Goal: Contribute content: Add original content to the website for others to see

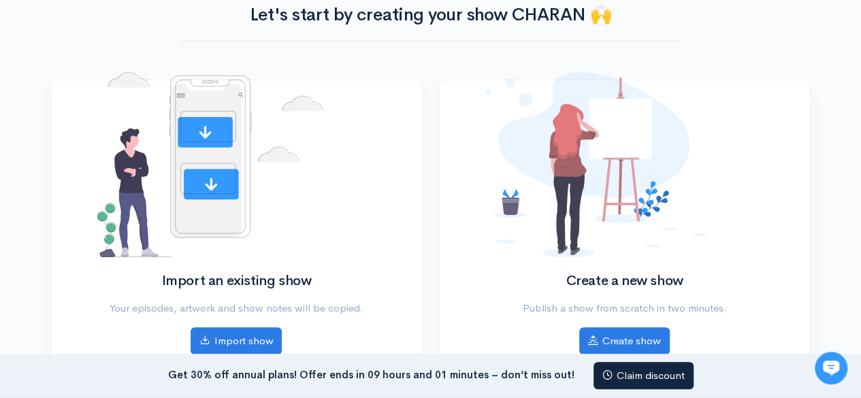
scroll to position [109, 0]
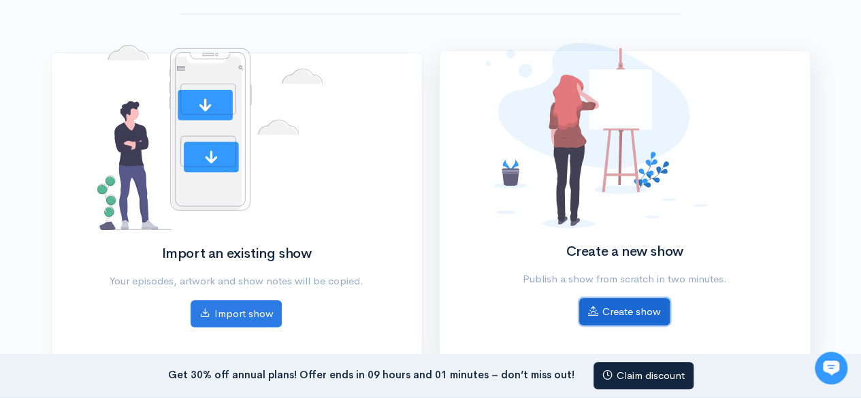
click at [631, 317] on link "Create show" at bounding box center [624, 312] width 91 height 28
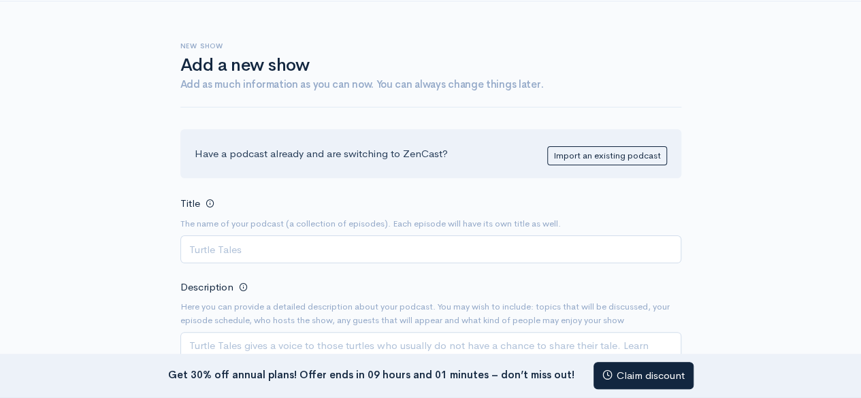
scroll to position [54, 0]
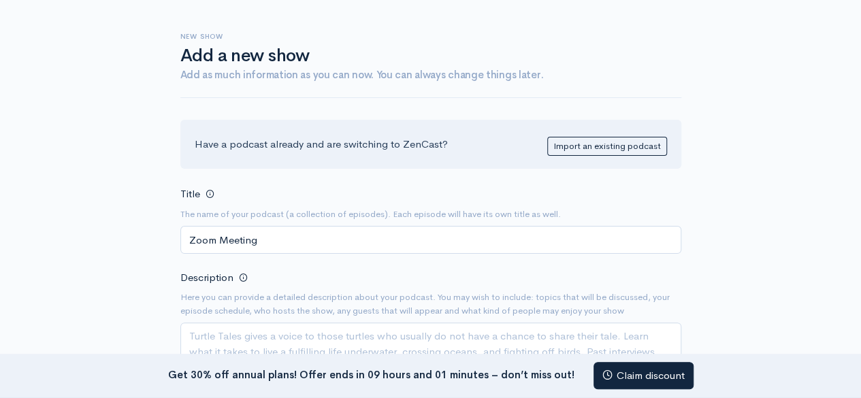
type input "Zoom Meeting"
click at [583, 291] on small "Here you can provide a detailed description about your podcast. You may wish to…" at bounding box center [430, 304] width 501 height 27
click at [572, 272] on div "Description Here you can provide a detailed description about your podcast. You…" at bounding box center [430, 332] width 501 height 127
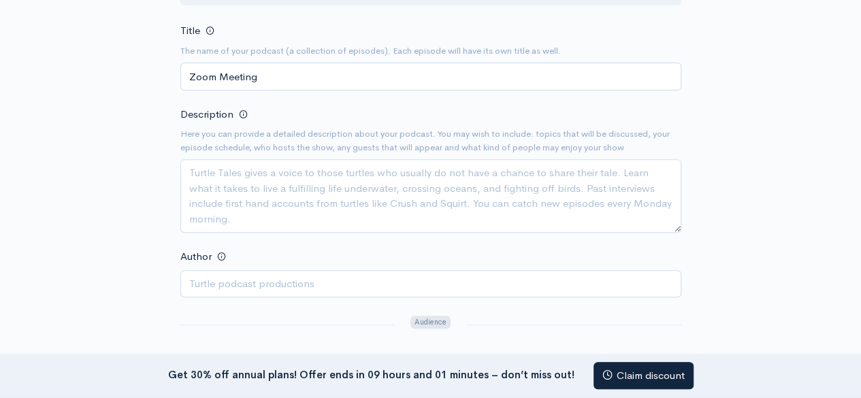
scroll to position [245, 0]
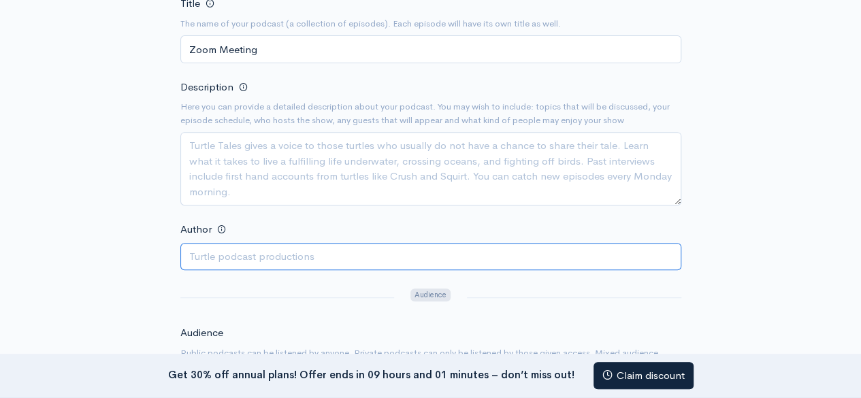
click at [288, 243] on input "Author" at bounding box center [430, 257] width 501 height 28
type input "charan [PERSON_NAME]"
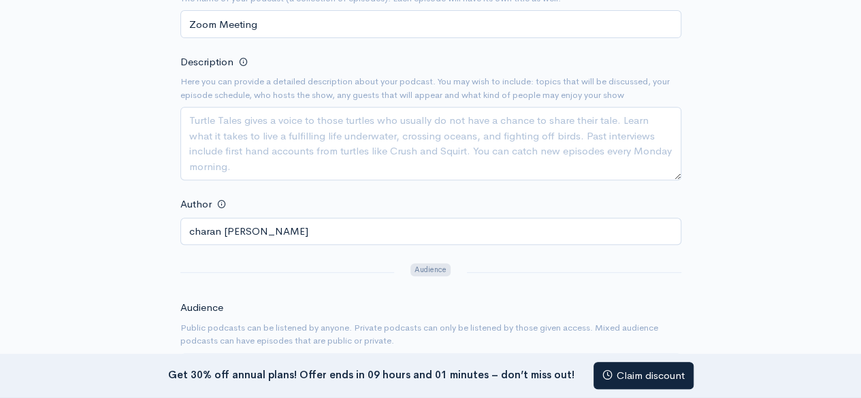
scroll to position [272, 0]
click at [522, 300] on div "Audience Public podcasts can be listened by anyone. Private podcasts can only b…" at bounding box center [430, 338] width 517 height 80
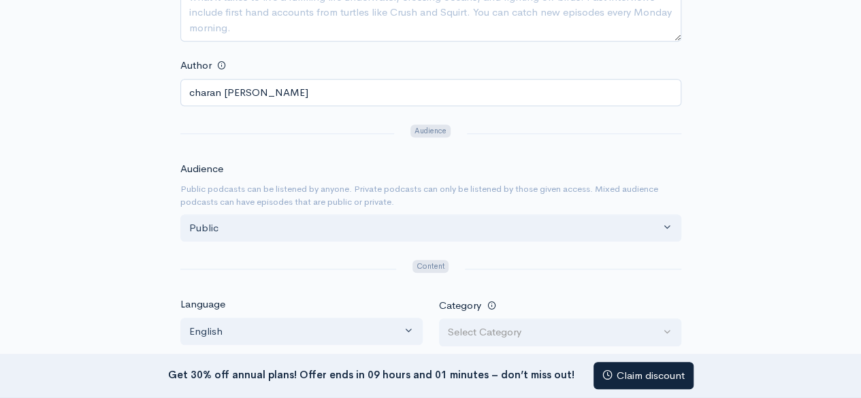
scroll to position [419, 0]
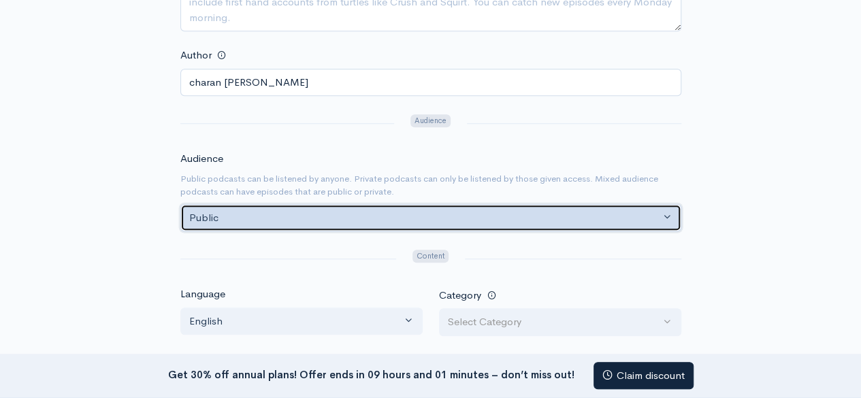
click at [670, 214] on button "Public" at bounding box center [430, 218] width 501 height 28
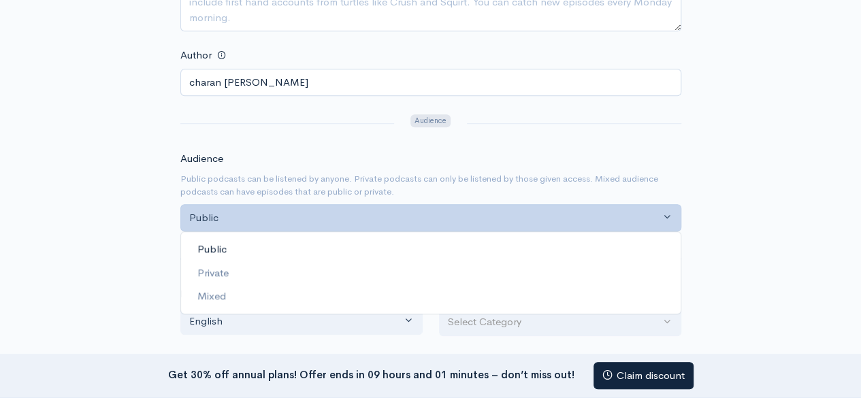
click at [221, 247] on span "Public" at bounding box center [211, 250] width 29 height 16
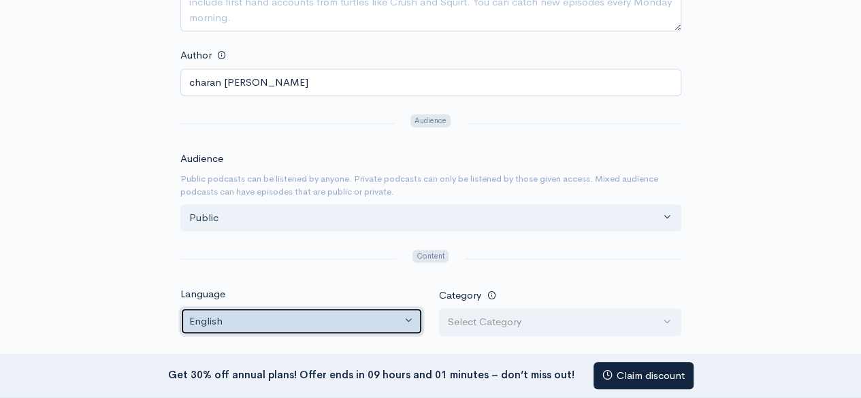
click at [409, 317] on button "English" at bounding box center [301, 322] width 242 height 28
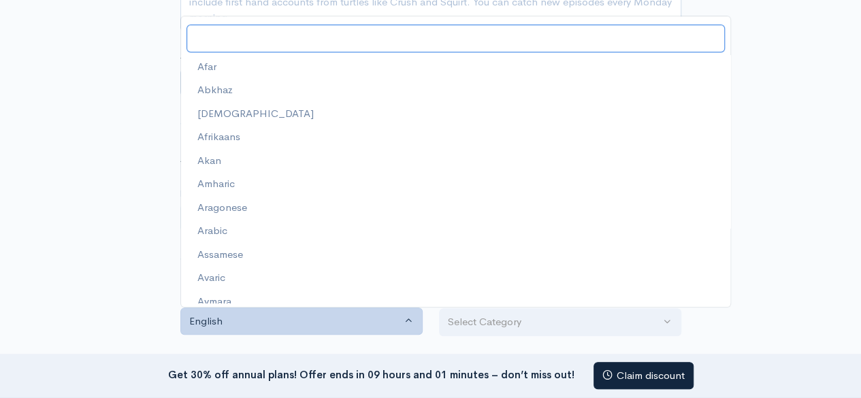
scroll to position [769, 0]
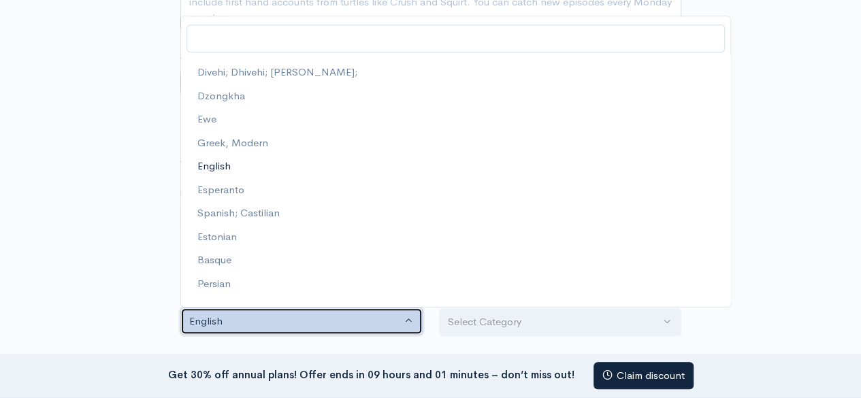
click at [227, 321] on div "English" at bounding box center [295, 322] width 212 height 16
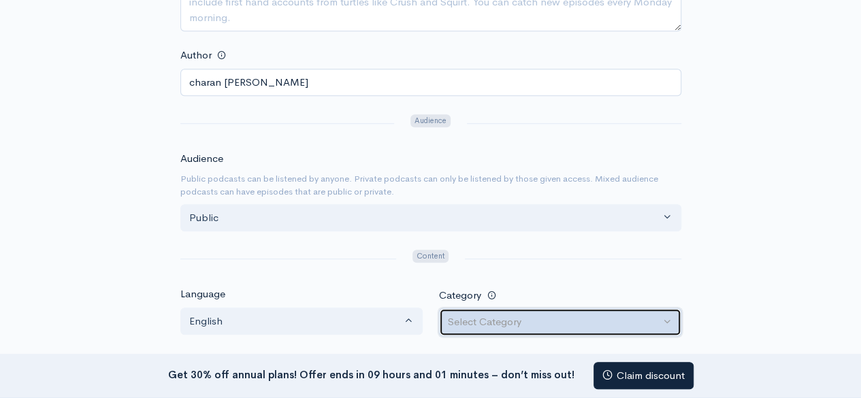
click at [487, 322] on div "Select Category" at bounding box center [554, 323] width 212 height 16
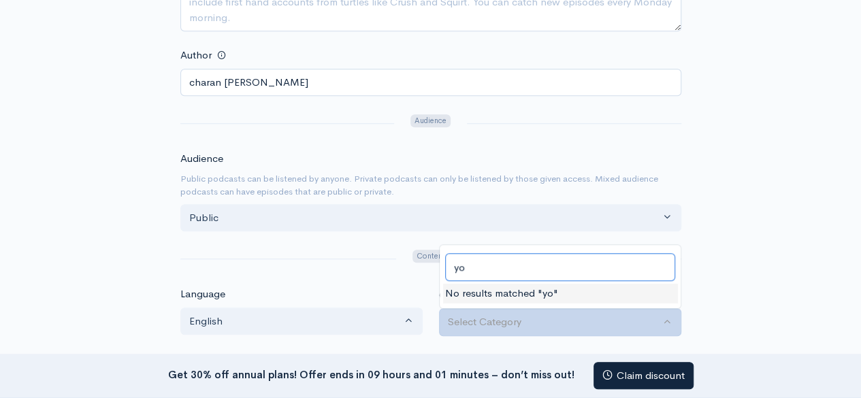
type input "y"
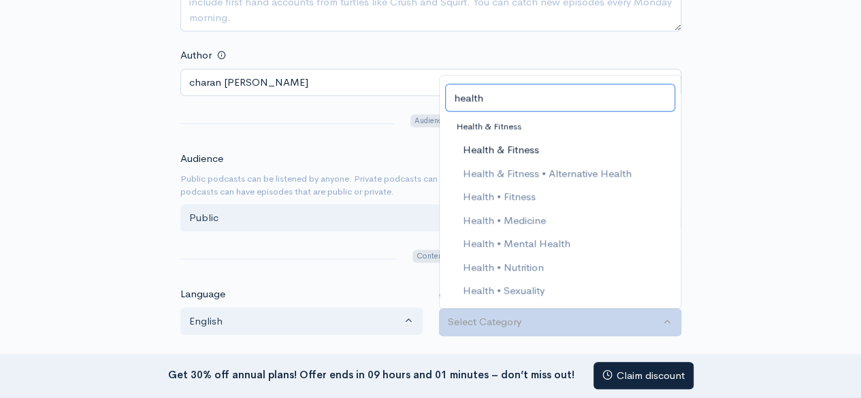
type input "health"
click at [509, 146] on span "Health & Fitness" at bounding box center [500, 150] width 76 height 16
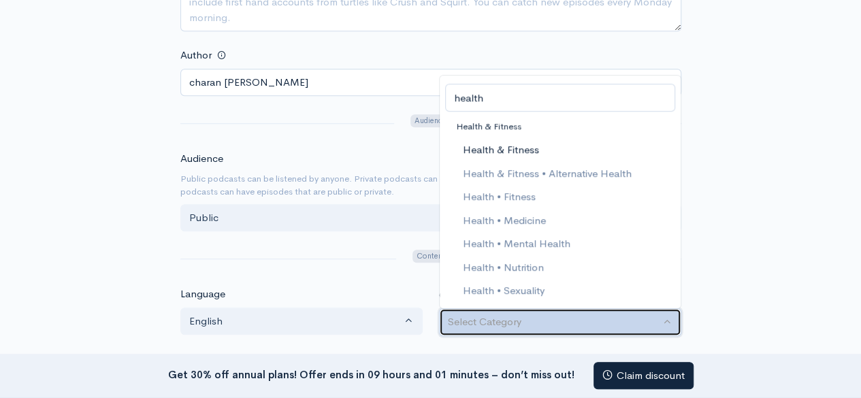
select select "Health & Fitness"
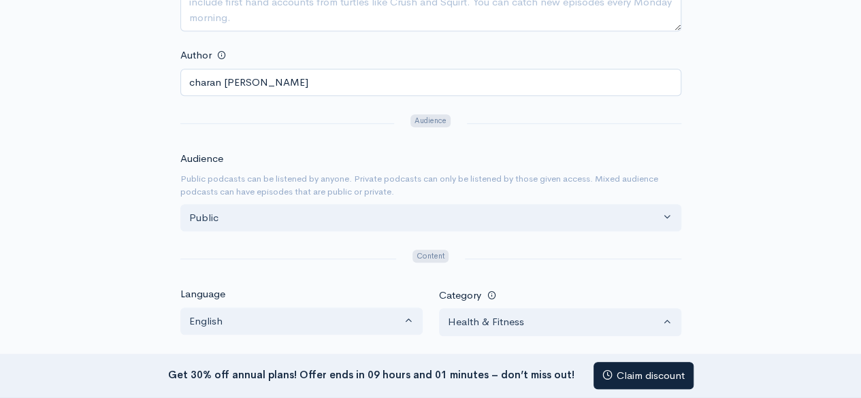
click at [363, 272] on form "Title The name of your podcast (a collection of episodes). Each episode will ha…" at bounding box center [430, 258] width 501 height 876
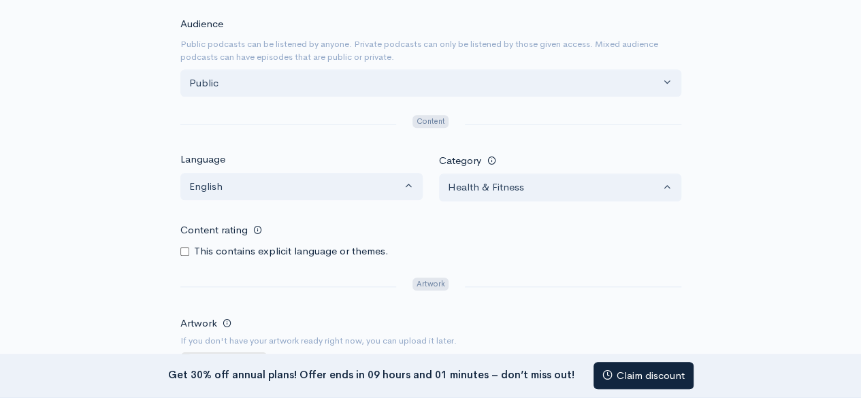
scroll to position [556, 0]
click at [199, 274] on div at bounding box center [288, 285] width 232 height 22
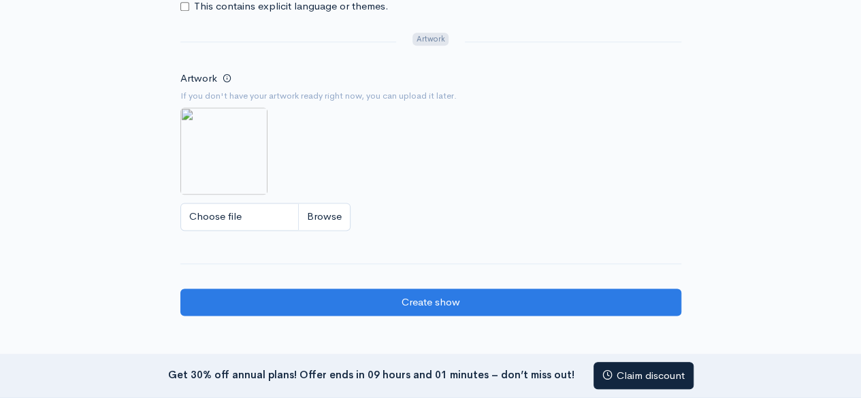
scroll to position [801, 0]
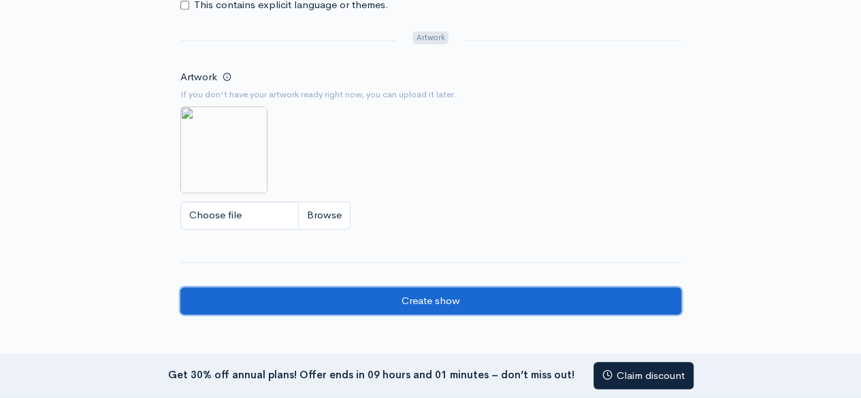
click at [430, 297] on input "Create show" at bounding box center [430, 301] width 501 height 28
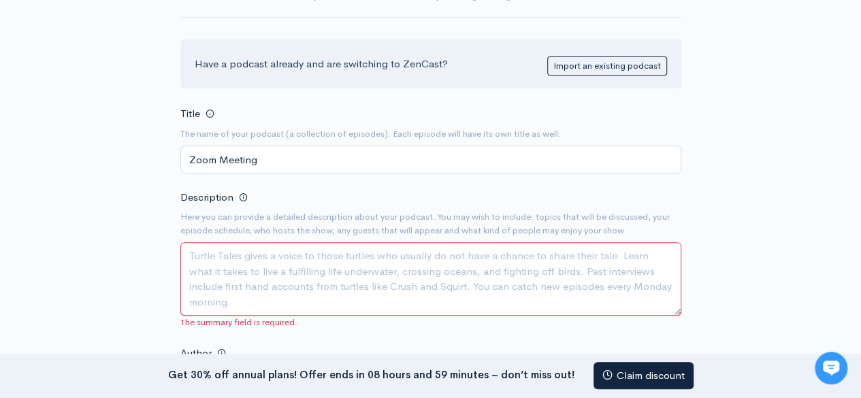
scroll to position [136, 0]
click at [343, 284] on textarea "Description" at bounding box center [430, 278] width 501 height 74
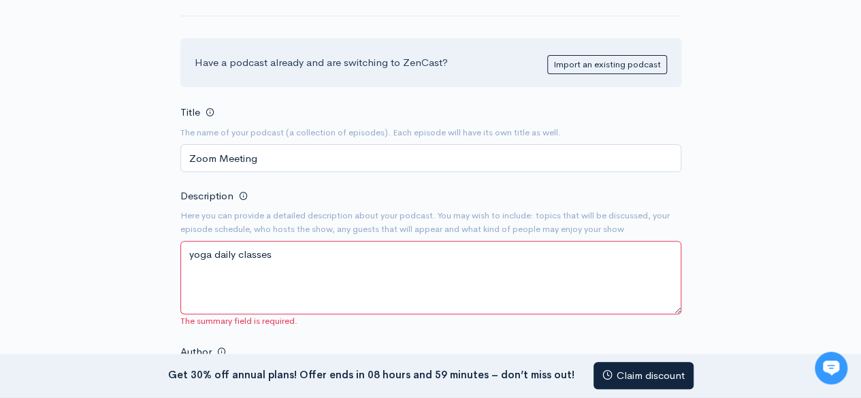
type textarea "yoga daily classes"
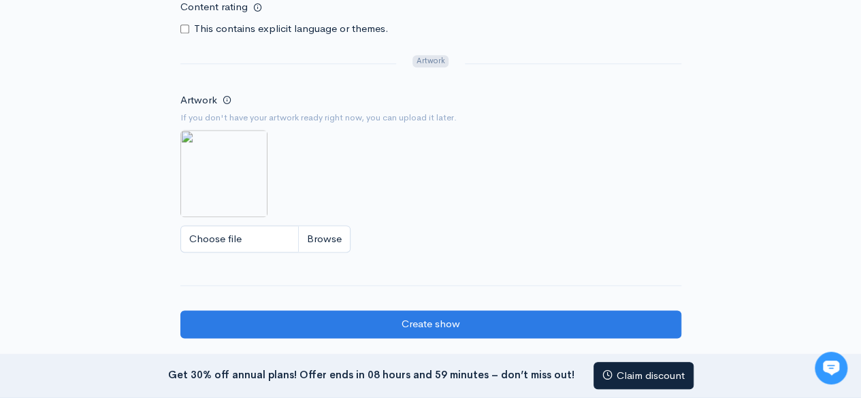
scroll to position [817, 0]
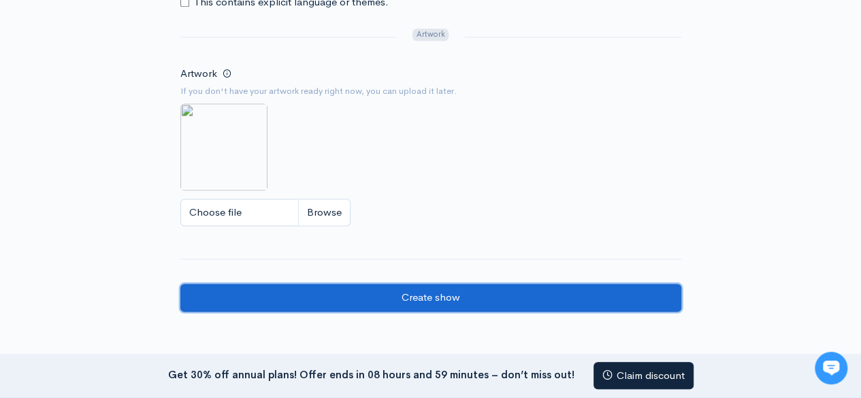
click at [385, 291] on input "Create show" at bounding box center [430, 298] width 501 height 28
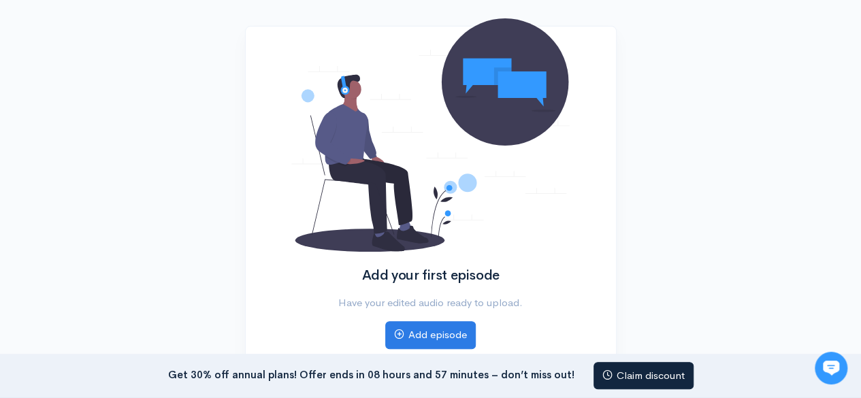
scroll to position [163, 0]
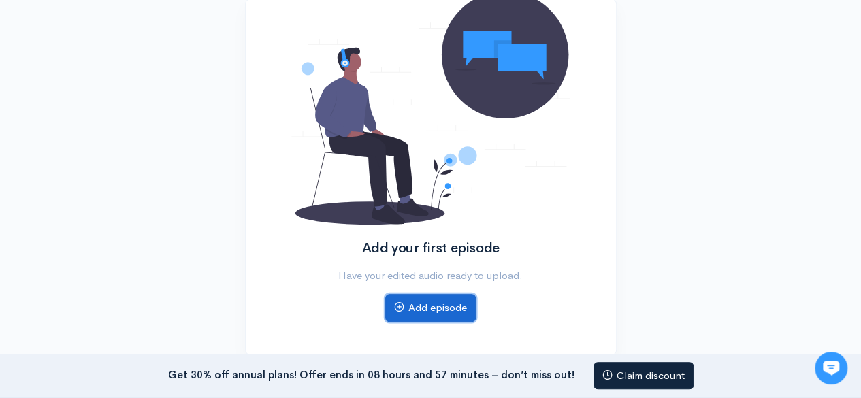
click at [434, 306] on link "Add episode" at bounding box center [430, 308] width 91 height 28
